Goal: Task Accomplishment & Management: Use online tool/utility

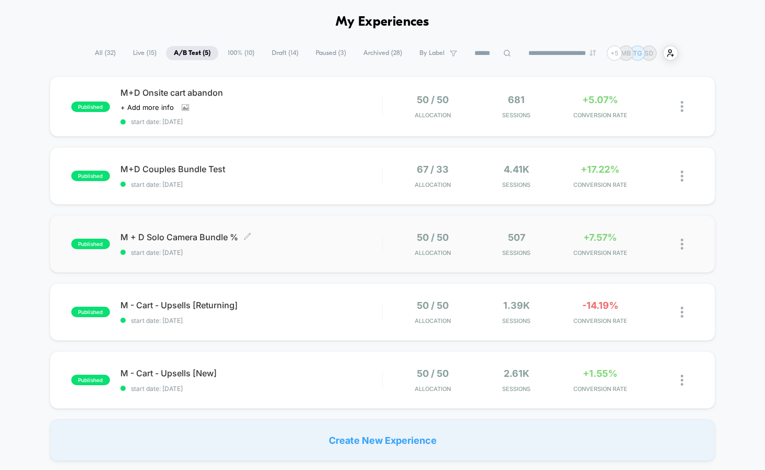
scroll to position [6, 0]
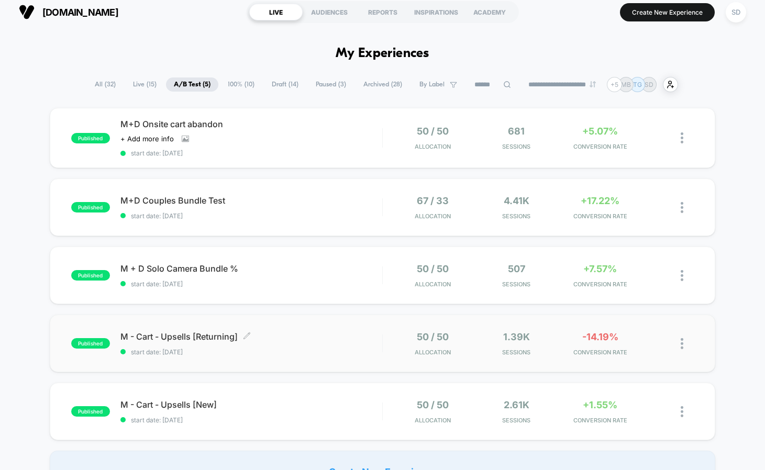
click at [167, 339] on span "M - Cart - Upsells [Returning] Click to edit experience details" at bounding box center [251, 337] width 262 height 10
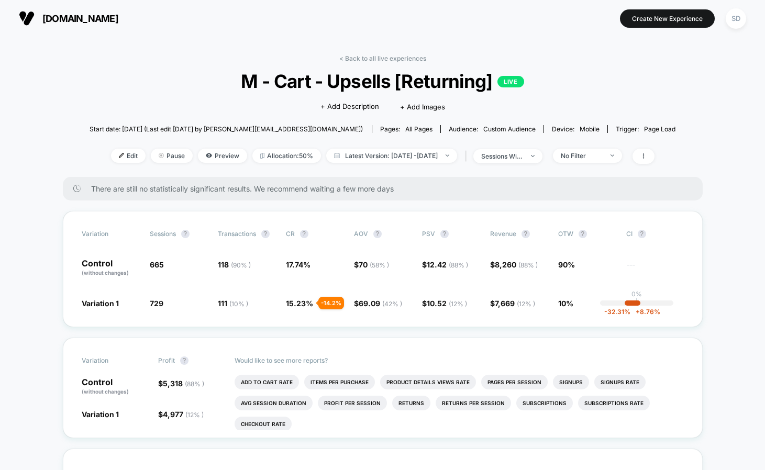
click at [30, 12] on img at bounding box center [27, 18] width 16 height 16
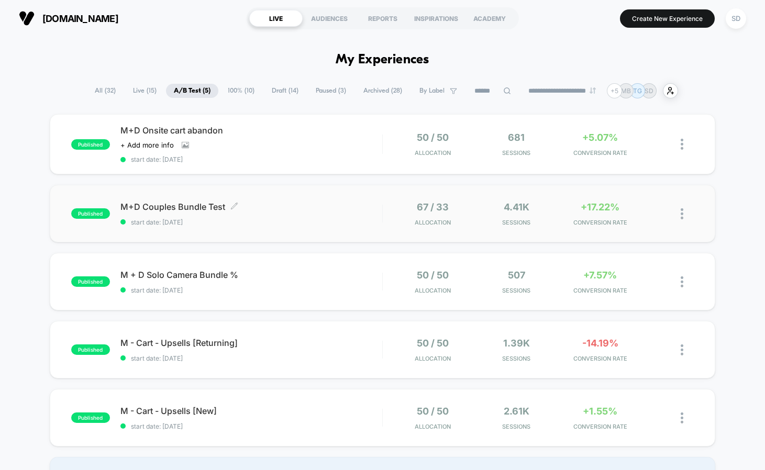
click at [166, 202] on span "M+D Couples Bundle Test Click to edit experience details" at bounding box center [251, 207] width 262 height 10
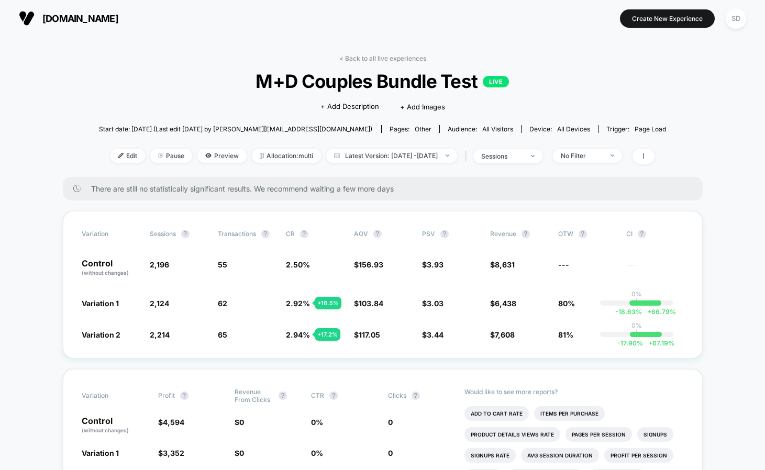
click at [30, 13] on img at bounding box center [27, 18] width 16 height 16
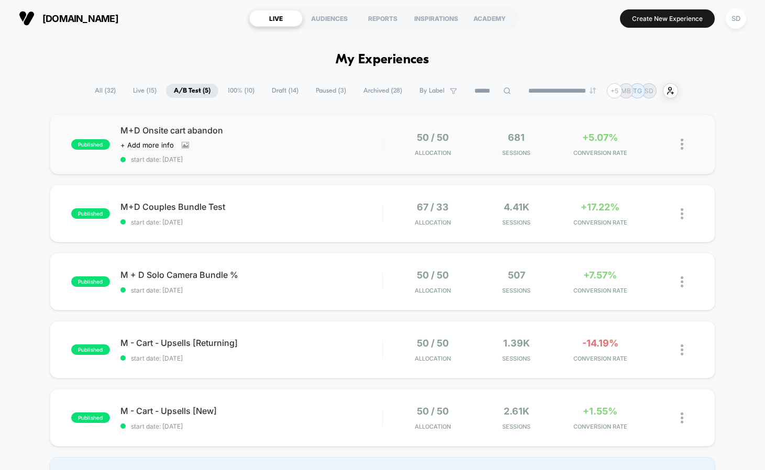
click at [161, 120] on div "published M+D Onsite cart abandon Click to view images Click to edit experience…" at bounding box center [383, 144] width 666 height 60
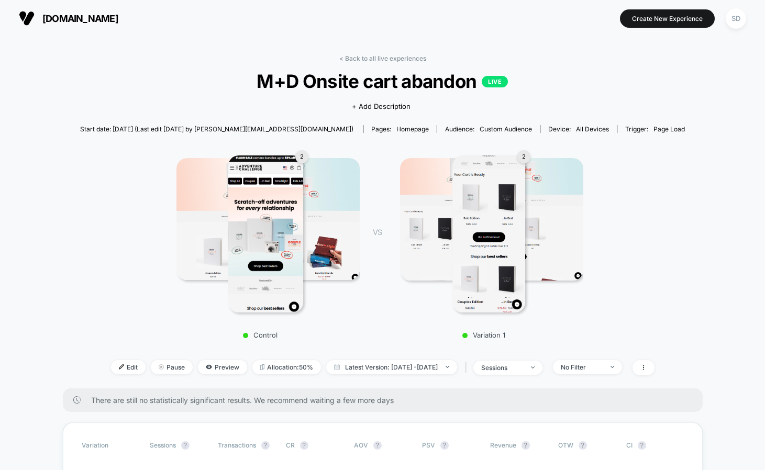
scroll to position [322, 0]
